Goal: Task Accomplishment & Management: Use online tool/utility

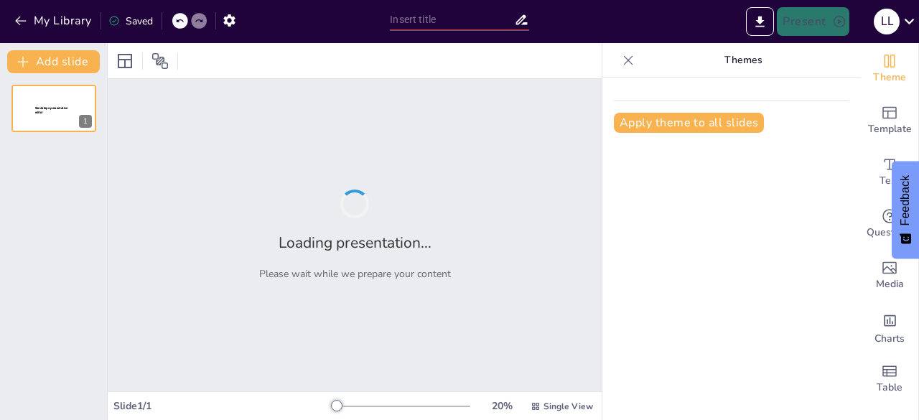
type input "La Relevancia de los Animales Aeróbicos en el Ecosistema"
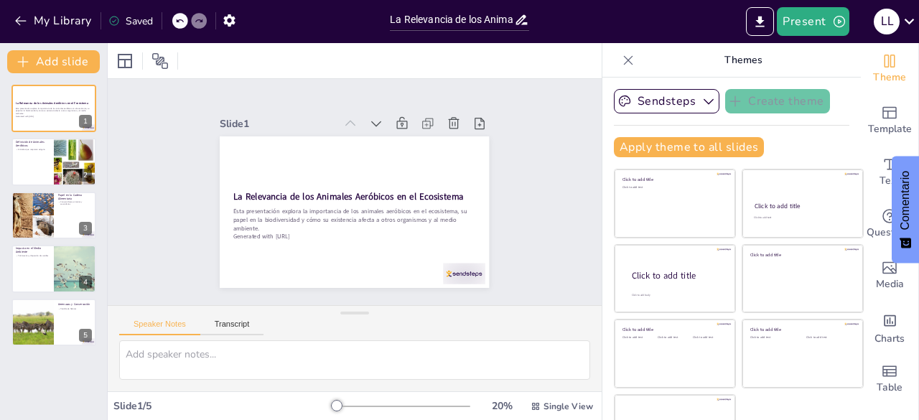
click at [617, 55] on div at bounding box center [628, 60] width 23 height 23
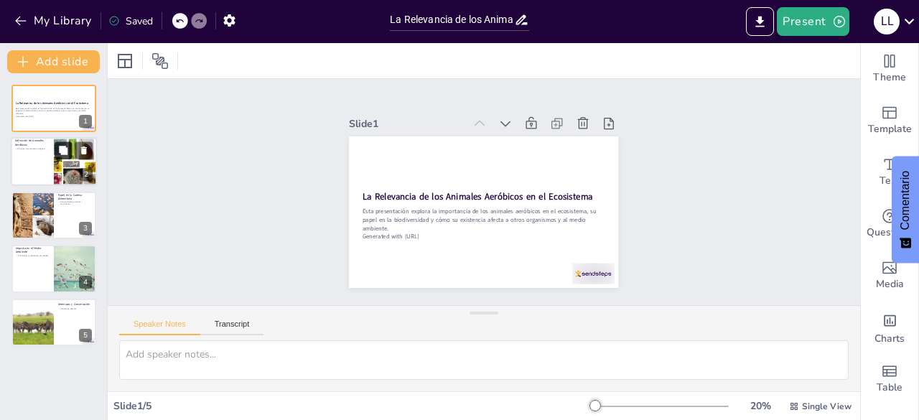
click at [64, 155] on icon at bounding box center [63, 151] width 10 height 10
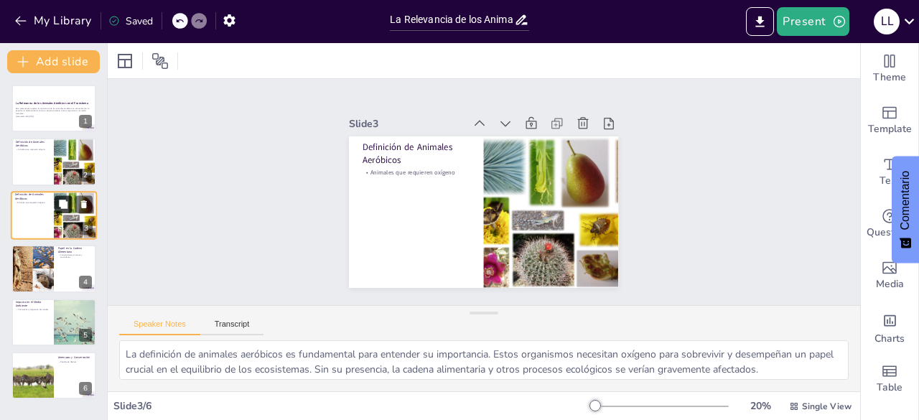
click at [63, 213] on button at bounding box center [63, 203] width 17 height 17
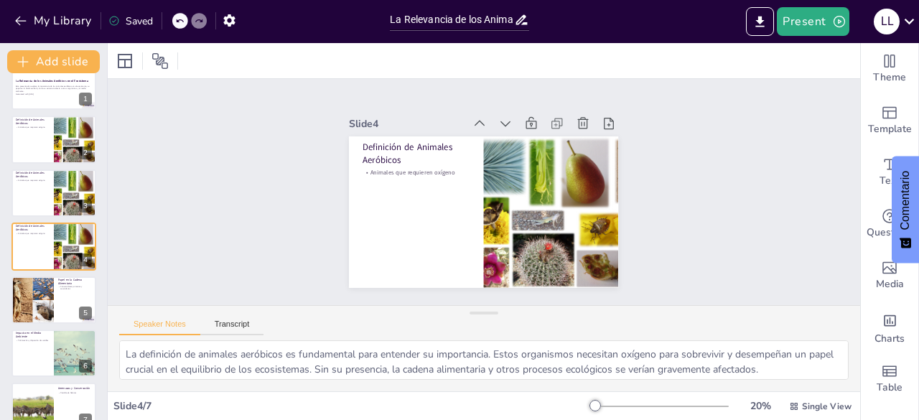
click at [38, 272] on div "La Relevancia de los Animales Aeróbicos en el Ecosistema Esta presentación expl…" at bounding box center [53, 246] width 107 height 368
click at [41, 294] on div at bounding box center [32, 300] width 65 height 49
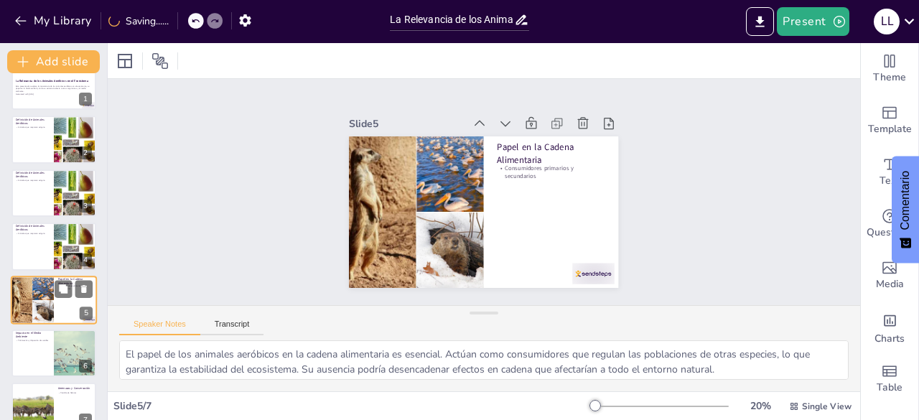
scroll to position [45, 0]
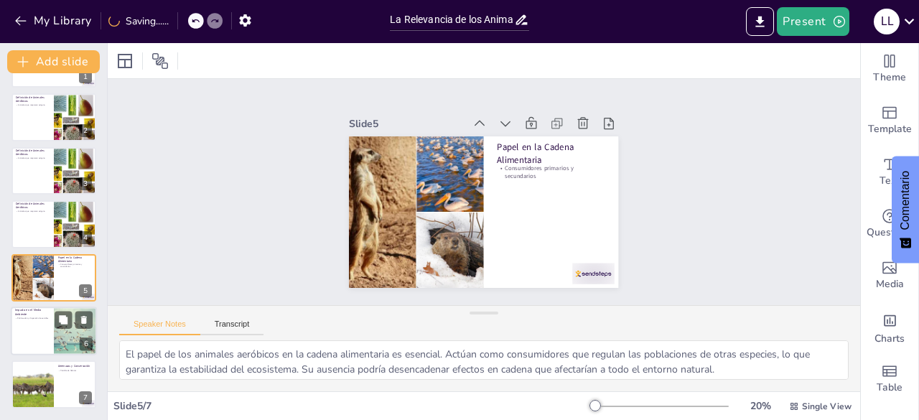
click at [45, 324] on div at bounding box center [54, 331] width 86 height 49
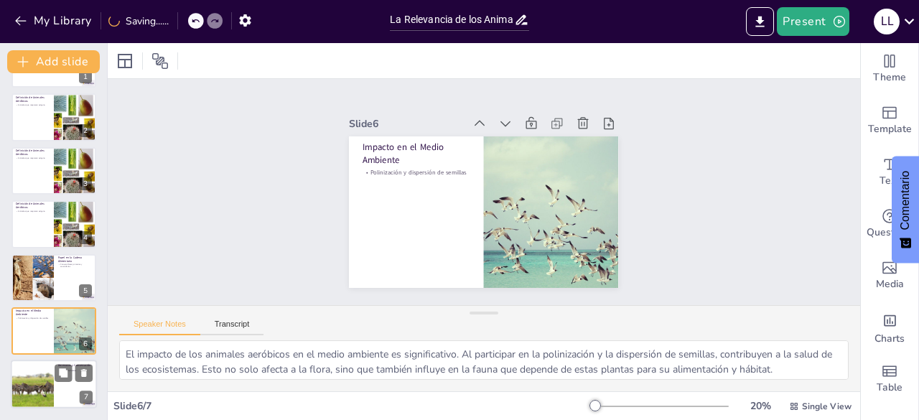
click at [52, 369] on div at bounding box center [32, 384] width 73 height 49
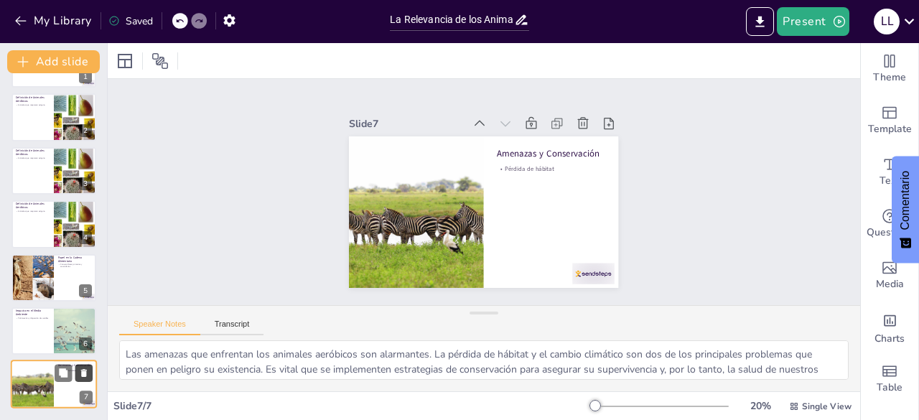
click at [88, 371] on icon at bounding box center [84, 373] width 10 height 10
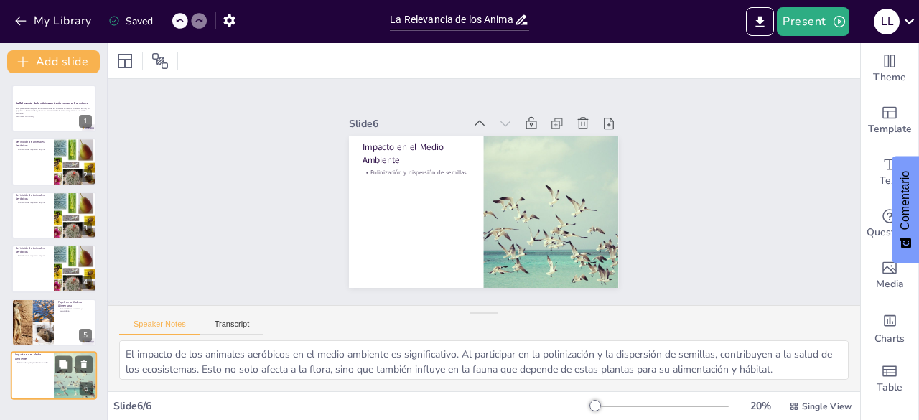
scroll to position [0, 0]
click at [84, 362] on icon at bounding box center [84, 364] width 6 height 8
type textarea "El papel de los animales aeróbicos en la cadena alimentaria es esencial. Actúan…"
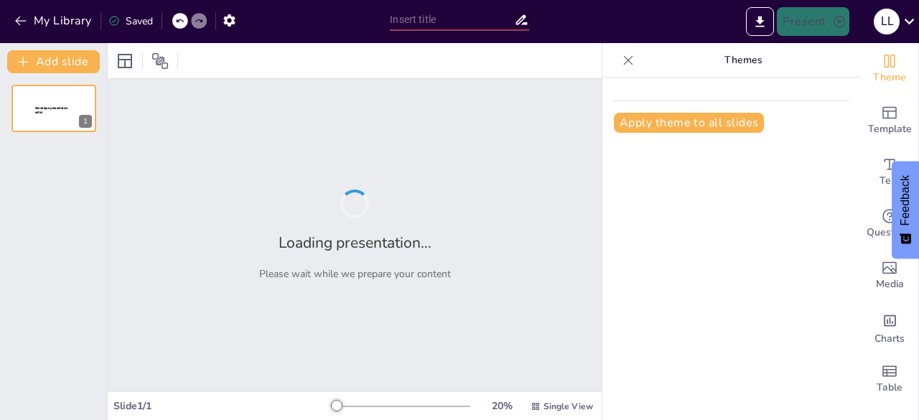
type input "Impacto de la Comida Chatarra en la Salud"
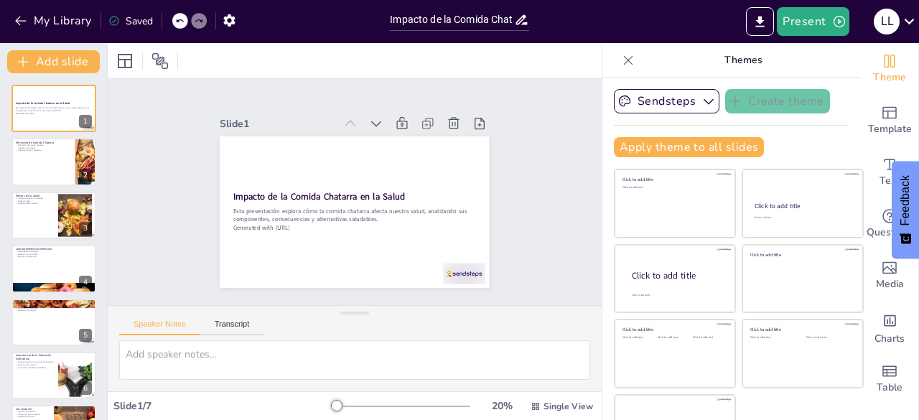
click at [621, 62] on icon at bounding box center [628, 60] width 14 height 14
